Goal: Task Accomplishment & Management: Complete application form

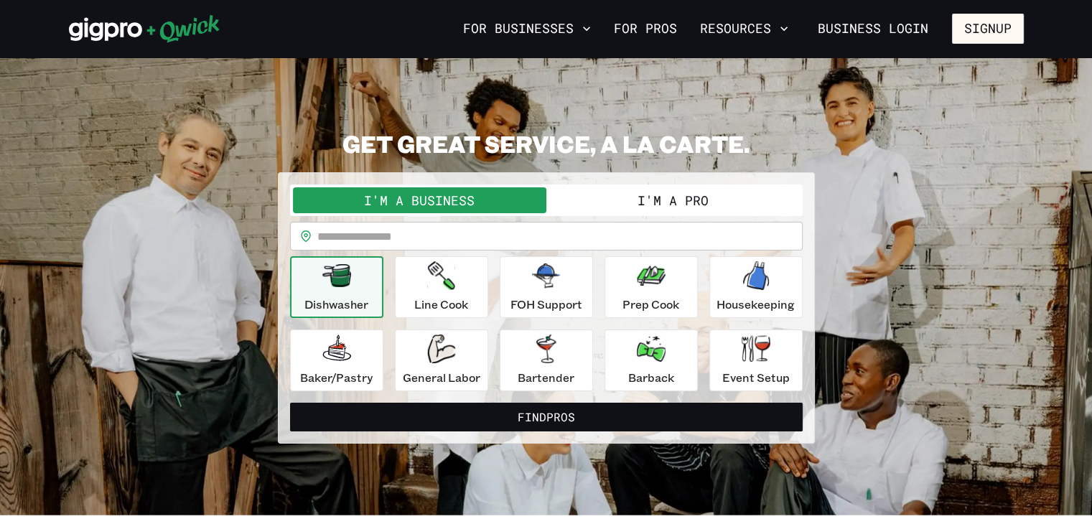
click at [652, 202] on button "I'm a Pro" at bounding box center [674, 200] width 254 height 26
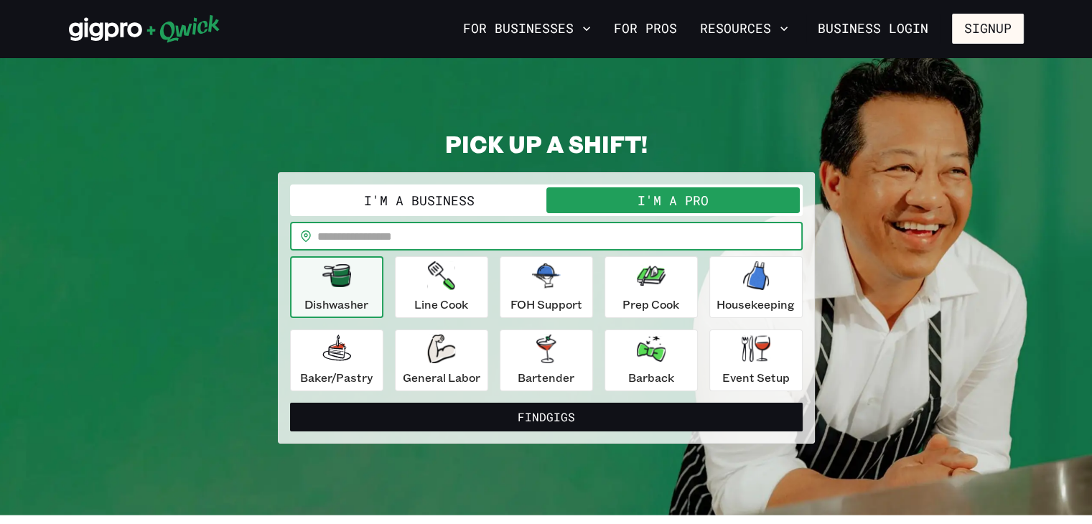
click at [595, 229] on input "text" at bounding box center [560, 236] width 486 height 29
type input "*****"
click at [548, 219] on div "**********" at bounding box center [546, 288] width 513 height 207
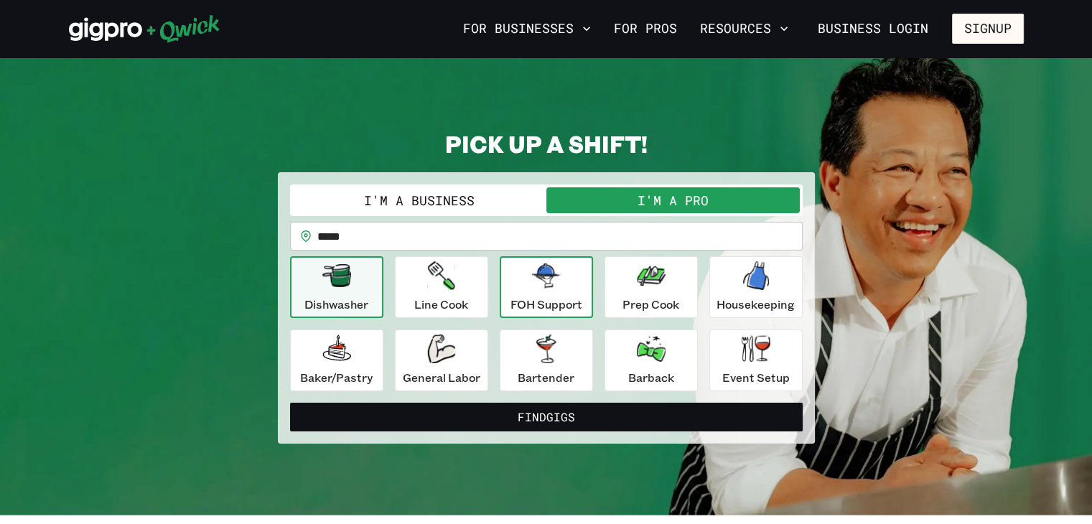
click at [549, 284] on icon "button" at bounding box center [546, 276] width 29 height 24
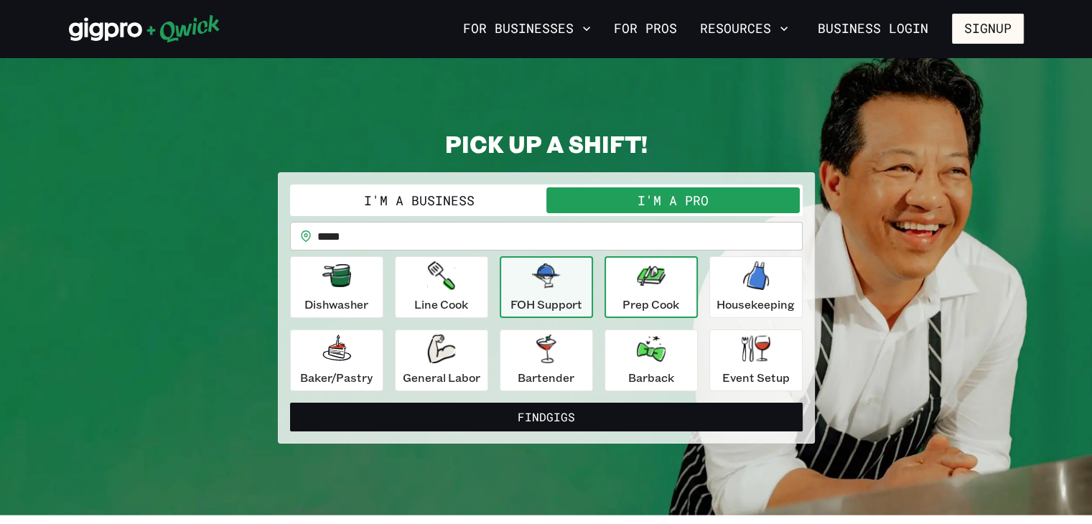
click at [675, 297] on p "Prep Cook" at bounding box center [651, 304] width 57 height 17
click at [572, 296] on p "FOH Support" at bounding box center [547, 304] width 72 height 17
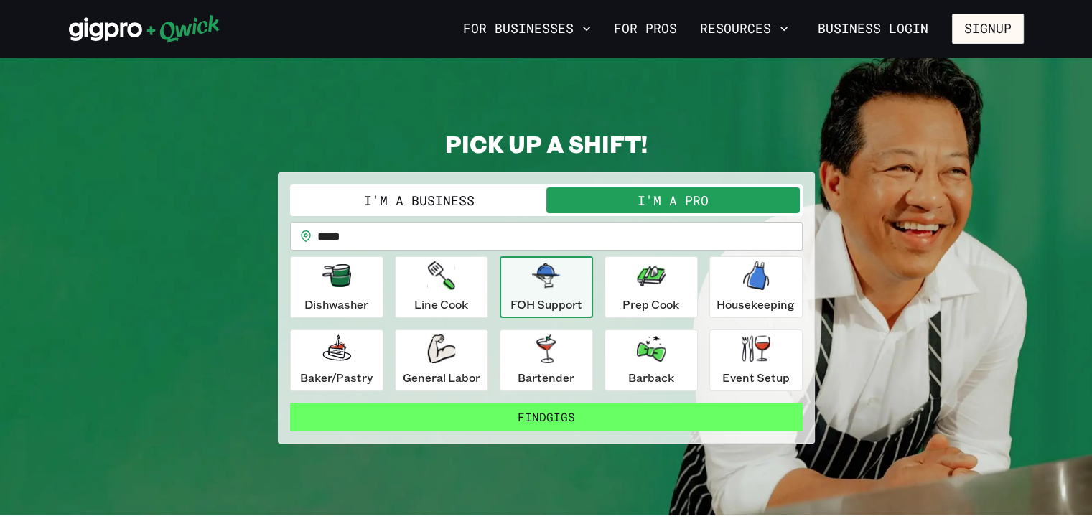
click at [543, 423] on button "Find Gigs" at bounding box center [546, 417] width 513 height 29
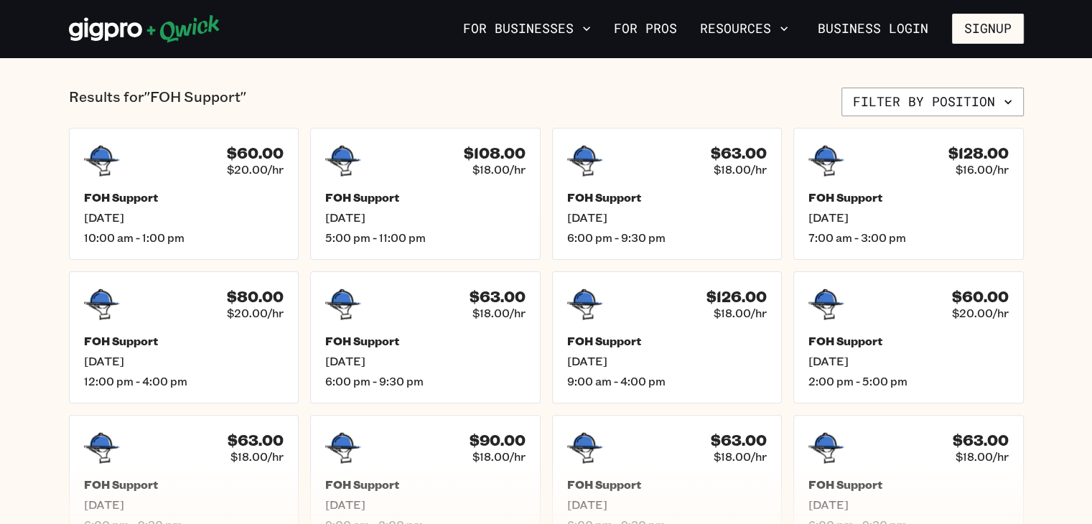
scroll to position [335, 0]
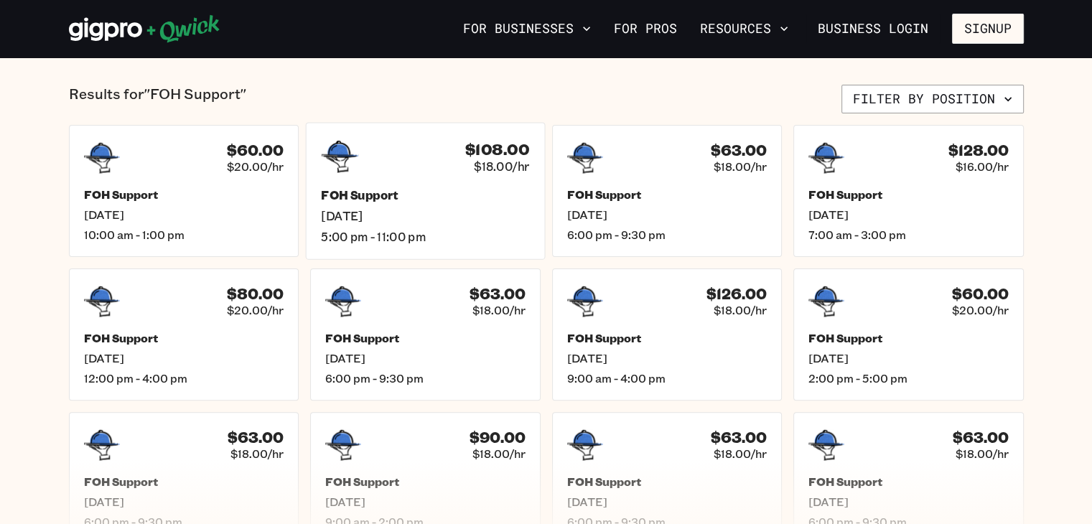
click at [486, 170] on span "$18.00/hr" at bounding box center [501, 166] width 55 height 15
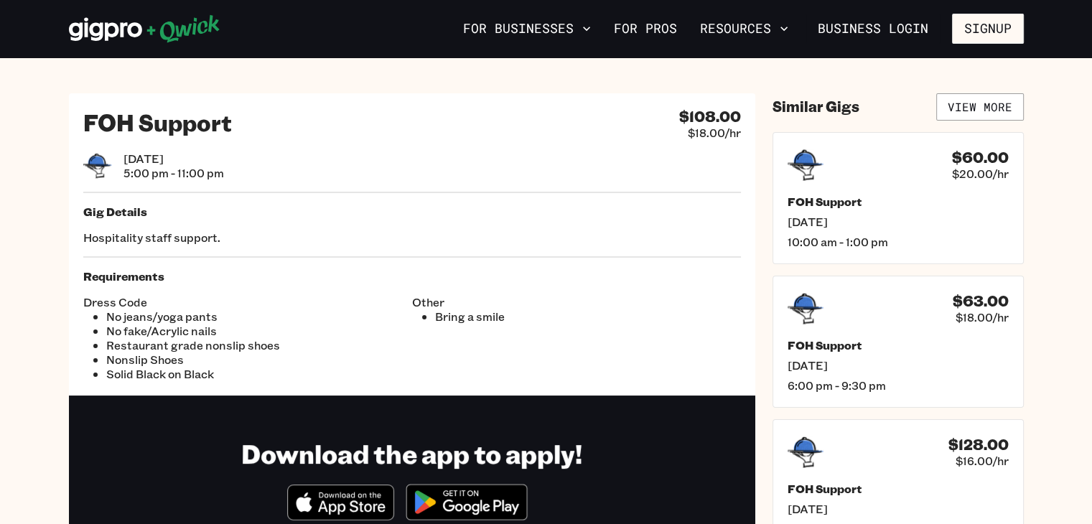
click at [185, 328] on li "No fake/Acrylic nails" at bounding box center [259, 331] width 306 height 14
click at [975, 106] on link "View More" at bounding box center [981, 106] width 88 height 27
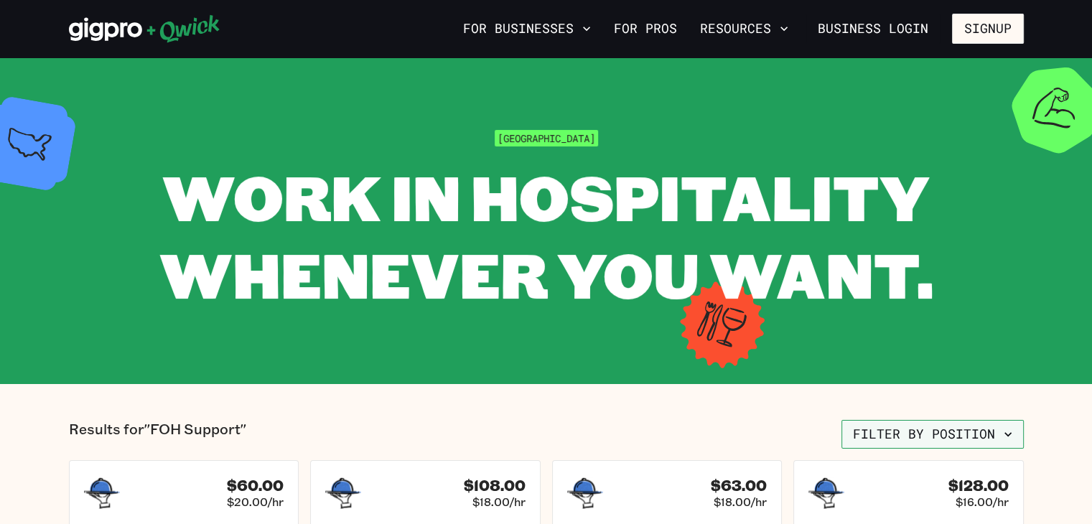
click at [985, 443] on button "Filter by position" at bounding box center [933, 434] width 182 height 29
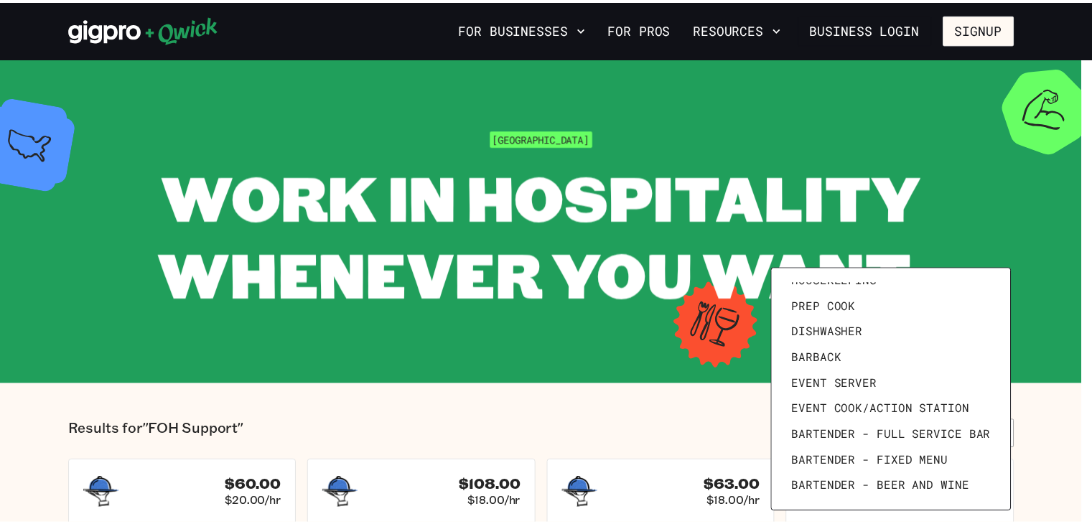
scroll to position [198, 0]
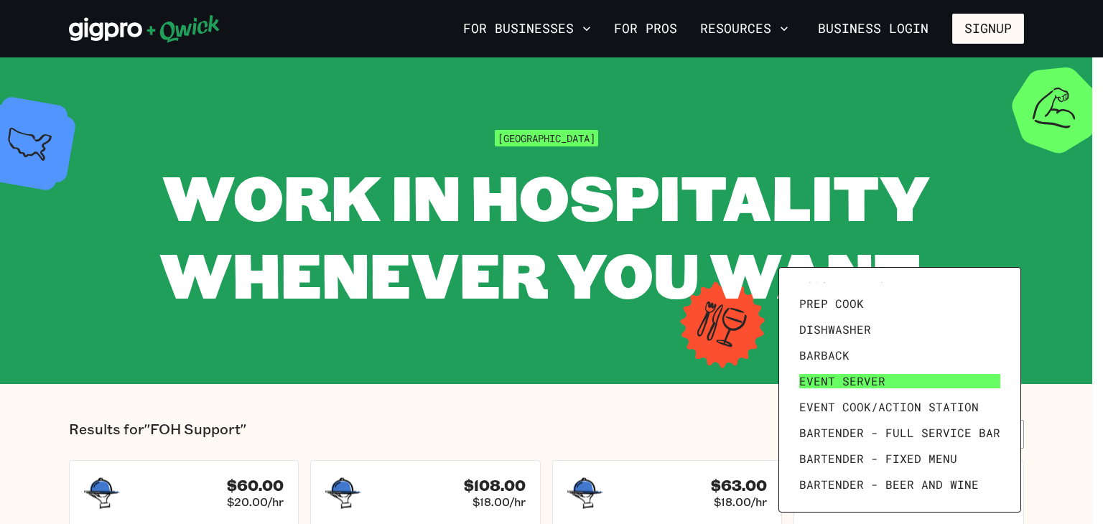
click at [898, 386] on link "Event Server" at bounding box center [900, 381] width 213 height 26
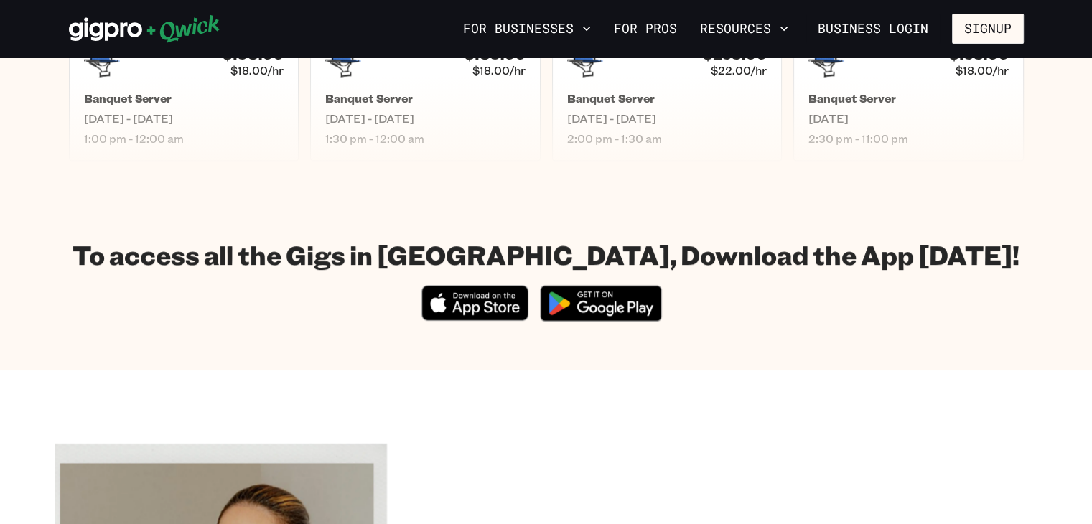
scroll to position [716, 0]
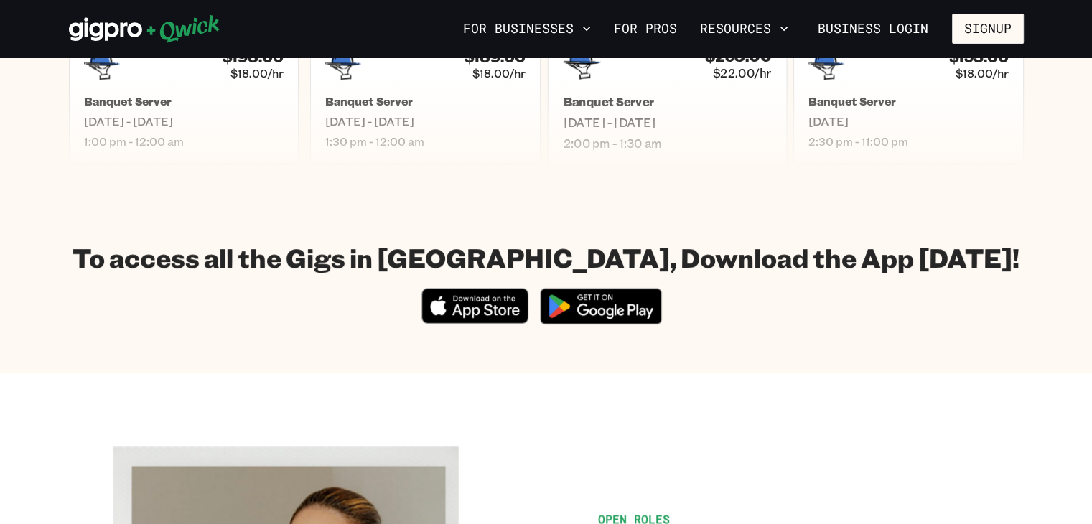
click at [734, 131] on div "Banquet Server [DATE] - [DATE] 2:00 pm - 1:30 am" at bounding box center [667, 122] width 208 height 57
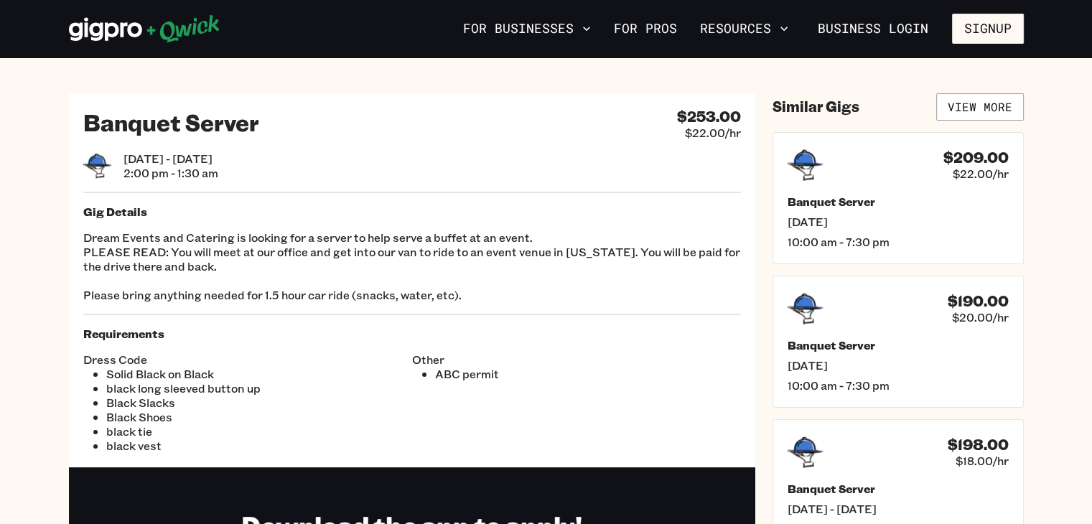
scroll to position [716, 0]
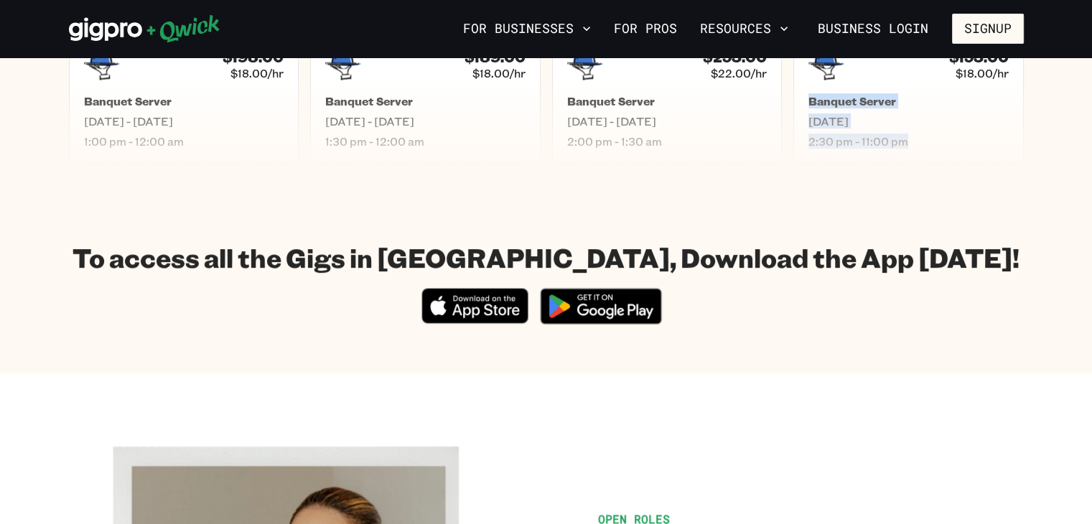
drag, startPoint x: 1090, startPoint y: 193, endPoint x: 1090, endPoint y: 80, distance: 112.8
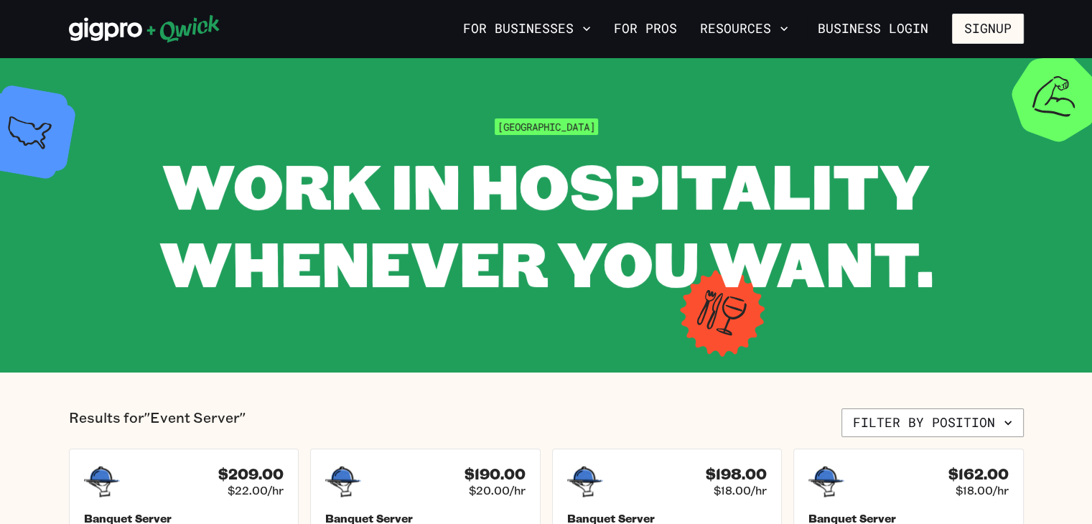
scroll to position [0, 0]
